Goal: Information Seeking & Learning: Learn about a topic

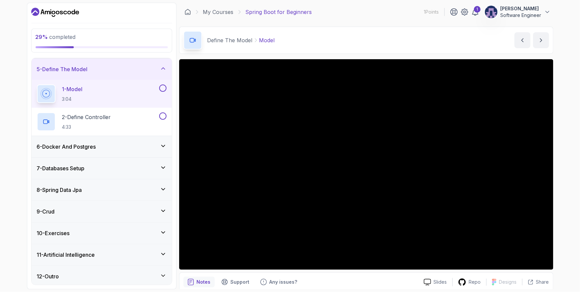
scroll to position [87, 0]
click at [164, 146] on icon at bounding box center [163, 144] width 7 height 7
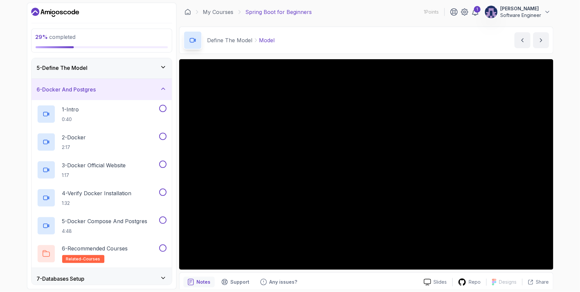
click at [161, 87] on icon at bounding box center [163, 88] width 7 height 7
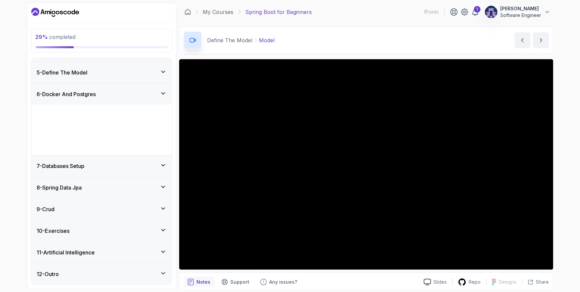
scroll to position [32, 0]
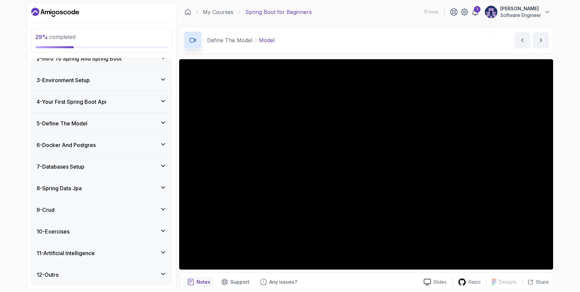
click at [163, 99] on icon at bounding box center [163, 101] width 7 height 7
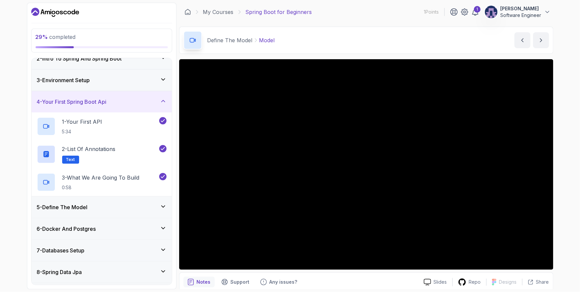
click at [162, 102] on icon at bounding box center [163, 101] width 7 height 7
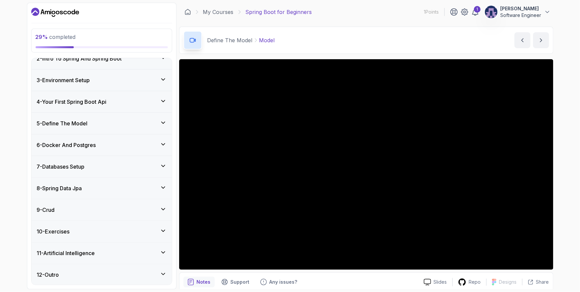
click at [162, 102] on icon at bounding box center [163, 101] width 7 height 7
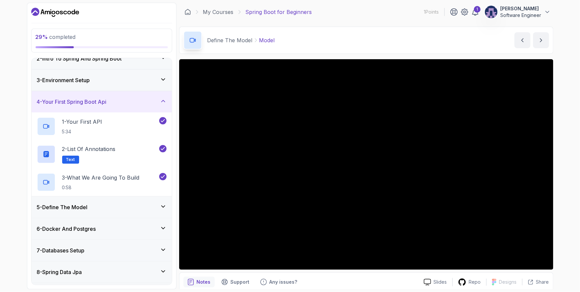
click at [162, 208] on icon at bounding box center [163, 206] width 7 height 7
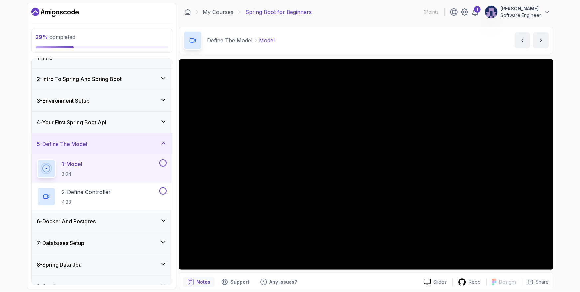
scroll to position [0, 0]
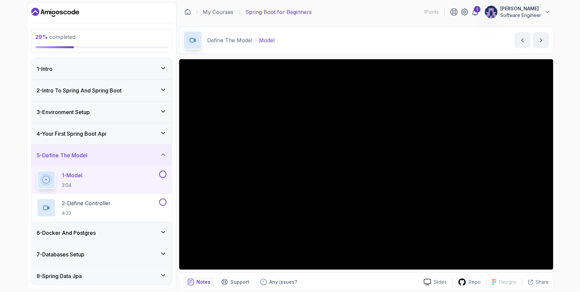
click at [174, 123] on div "29 % completed 1 - Intro 2 - Intro To Spring And Spring Boot 3 - Environment Se…" at bounding box center [102, 146] width 150 height 287
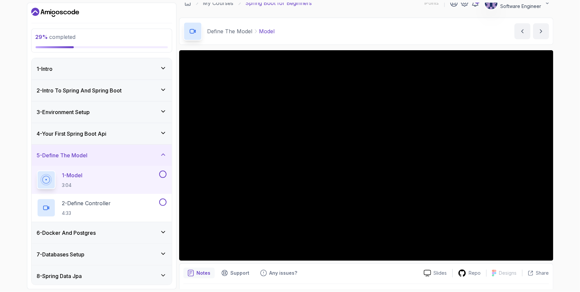
scroll to position [27, 0]
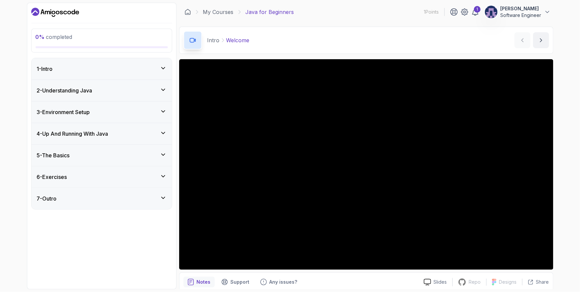
click at [163, 68] on icon at bounding box center [163, 68] width 3 height 2
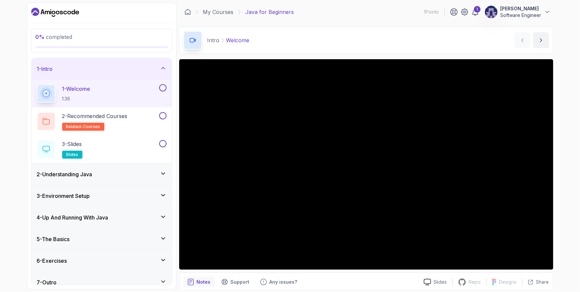
click at [163, 68] on icon at bounding box center [163, 68] width 7 height 7
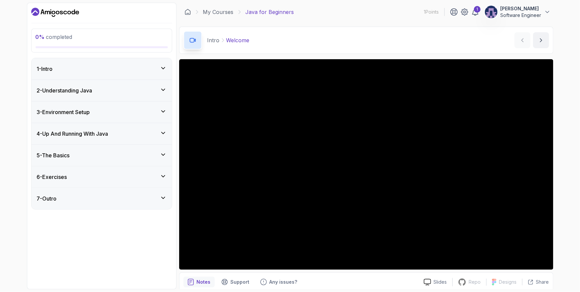
click at [161, 156] on icon at bounding box center [163, 154] width 7 height 7
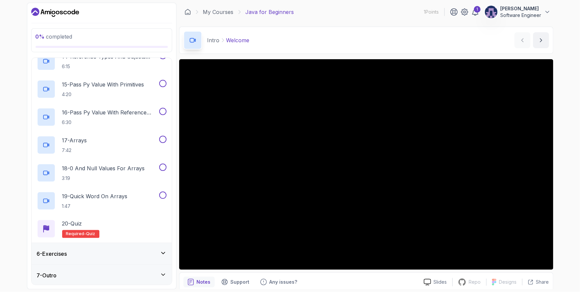
scroll to position [482, 0]
click at [162, 253] on icon at bounding box center [163, 252] width 7 height 7
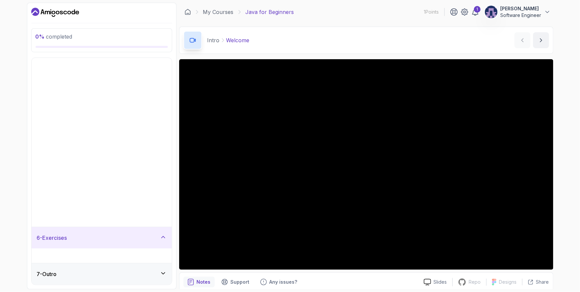
scroll to position [0, 0]
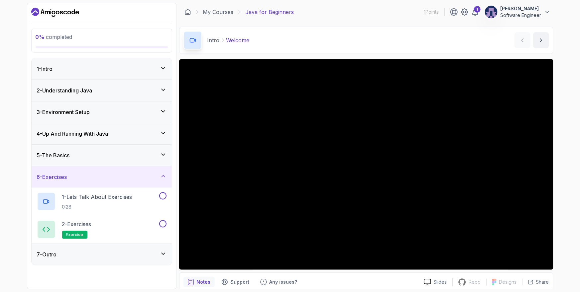
click at [165, 256] on icon at bounding box center [163, 253] width 7 height 7
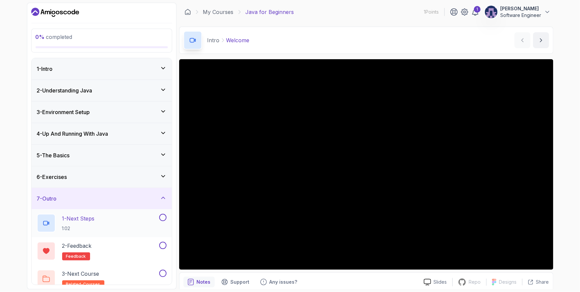
scroll to position [8, 0]
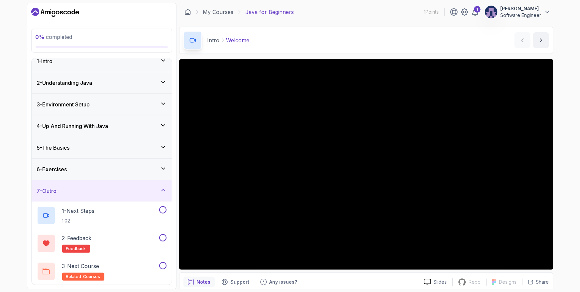
click at [160, 194] on div "7 - Outro" at bounding box center [102, 191] width 130 height 8
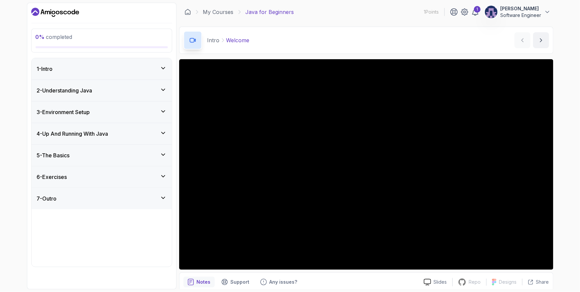
scroll to position [0, 0]
